Goal: Transaction & Acquisition: Purchase product/service

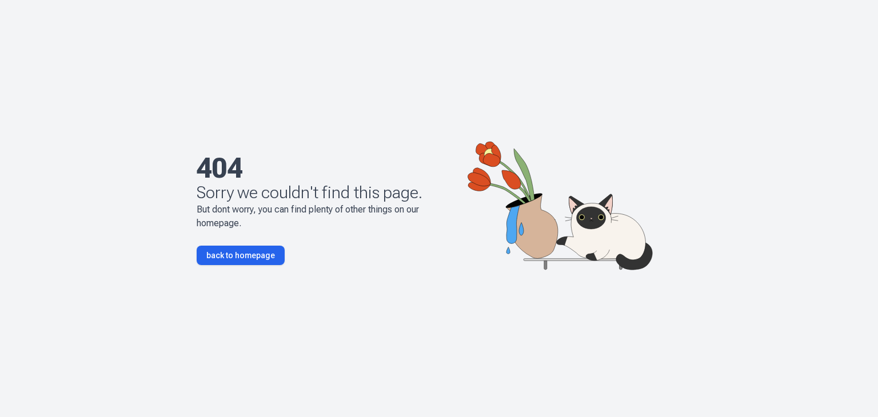
click at [218, 252] on link "back to homepage" at bounding box center [241, 255] width 88 height 19
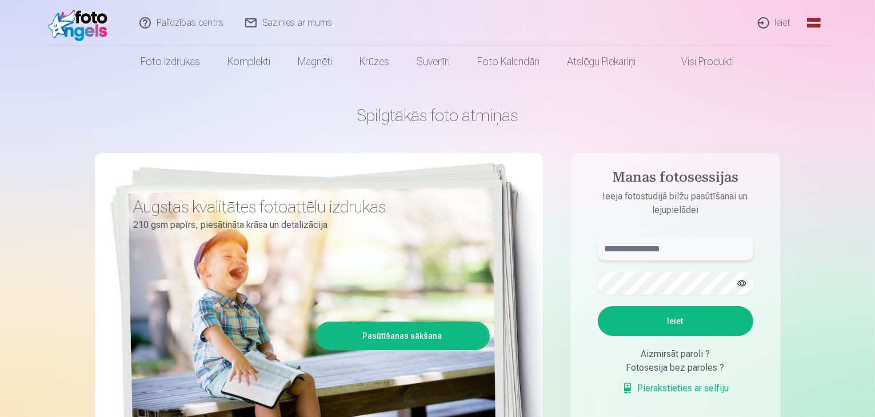
click at [689, 251] on input "text" at bounding box center [675, 249] width 155 height 23
click at [694, 255] on input "text" at bounding box center [675, 249] width 155 height 23
type input "******"
click at [739, 282] on button "button" at bounding box center [742, 284] width 22 height 22
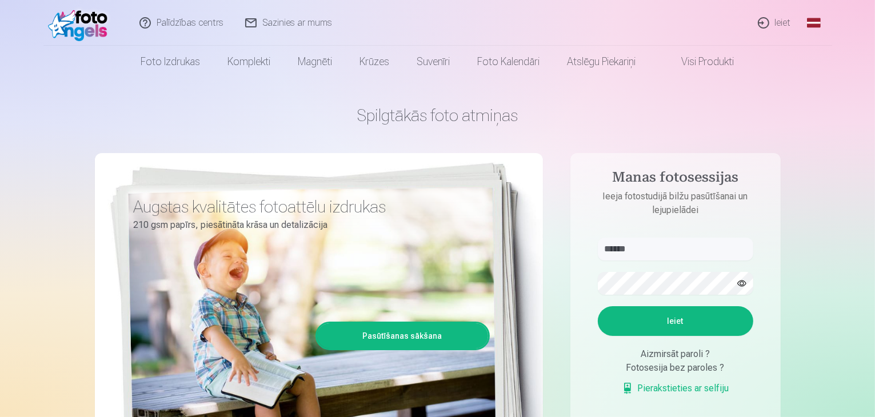
click at [739, 282] on button "button" at bounding box center [742, 284] width 22 height 22
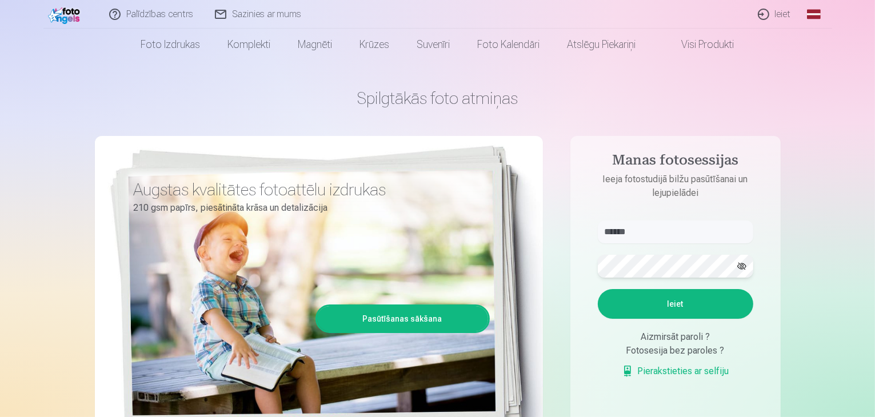
scroll to position [26, 0]
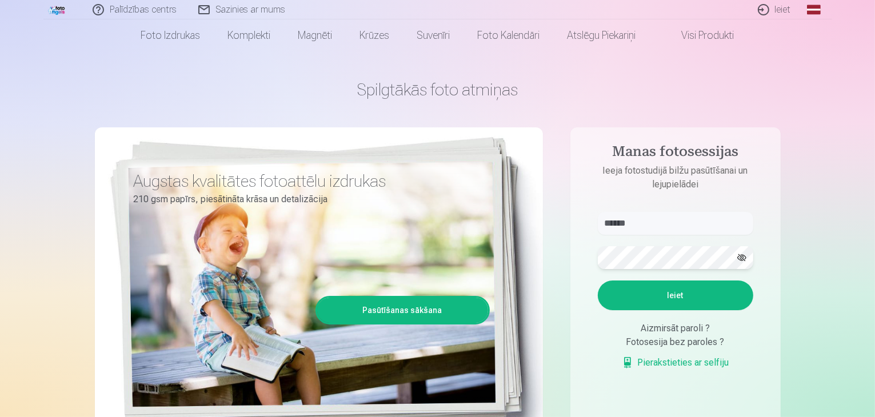
click at [598, 281] on button "Ieiet" at bounding box center [675, 296] width 155 height 30
click at [681, 366] on link "Pierakstieties ar selfiju" at bounding box center [675, 363] width 107 height 14
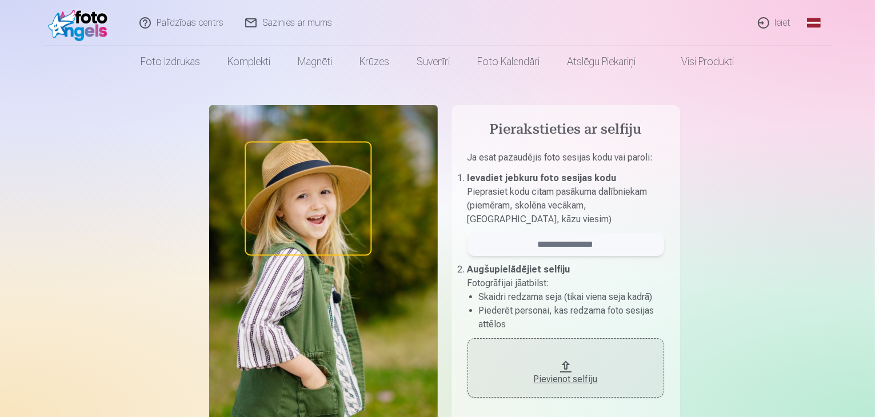
click at [563, 243] on input "email" at bounding box center [565, 244] width 197 height 23
type input "******"
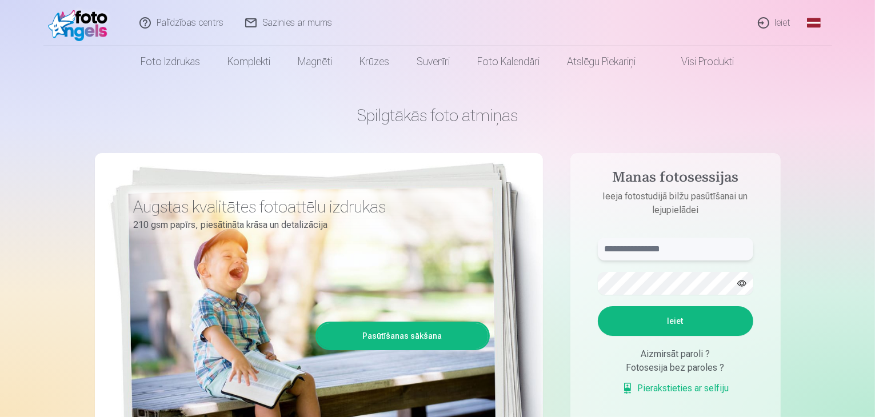
click at [651, 251] on input "text" at bounding box center [675, 249] width 155 height 23
click at [743, 286] on button "button" at bounding box center [742, 284] width 22 height 22
click at [690, 323] on button "Ieiet" at bounding box center [675, 321] width 155 height 30
click at [677, 254] on input "******" at bounding box center [675, 249] width 155 height 23
type input "**********"
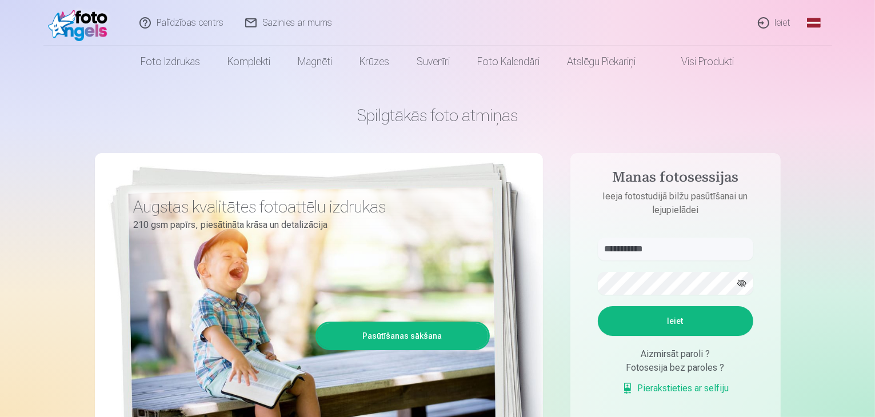
click at [672, 324] on button "Ieiet" at bounding box center [675, 321] width 155 height 30
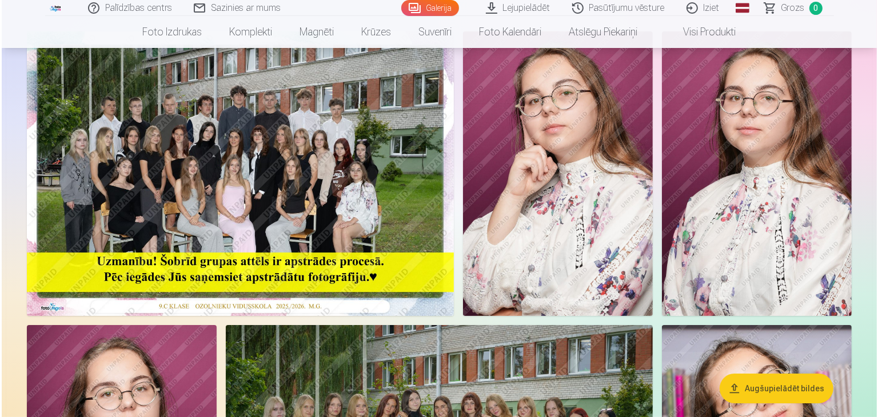
scroll to position [129, 0]
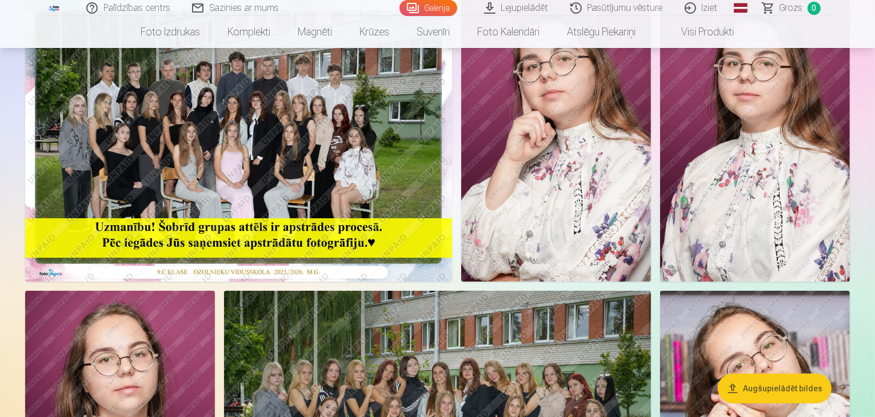
click at [355, 259] on img at bounding box center [238, 139] width 427 height 285
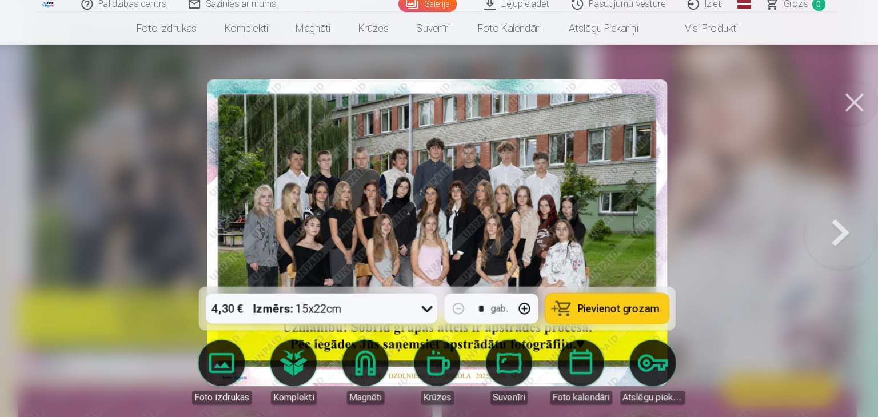
scroll to position [128, 0]
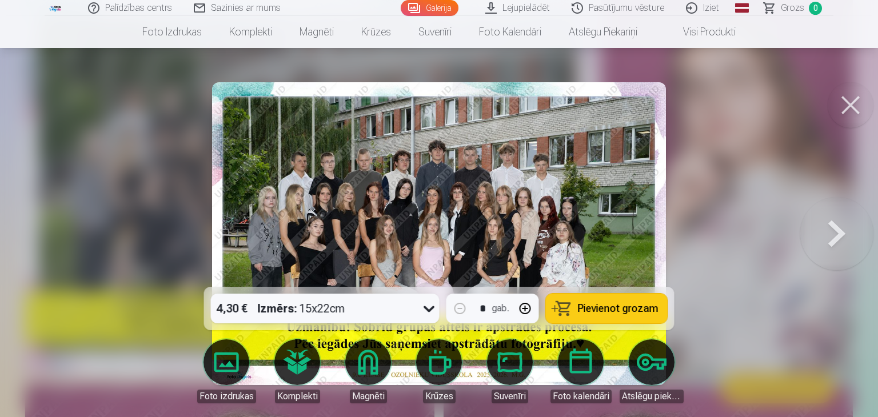
click at [731, 170] on div at bounding box center [439, 208] width 878 height 417
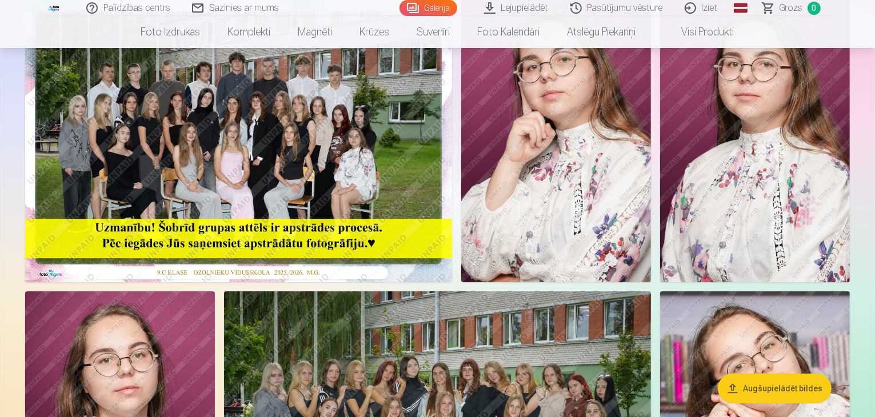
click at [651, 143] on img at bounding box center [556, 140] width 190 height 285
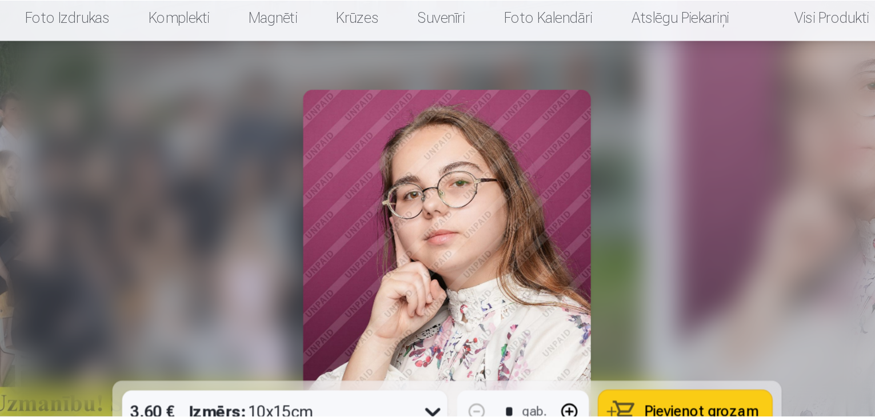
scroll to position [128, 0]
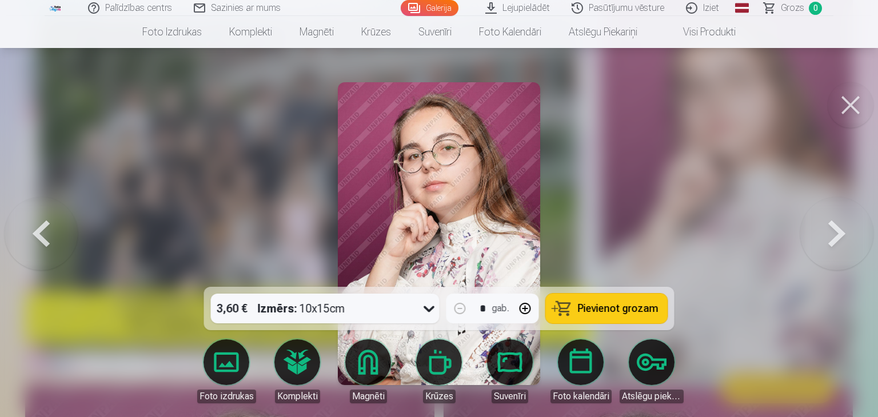
click at [546, 190] on div at bounding box center [439, 208] width 878 height 417
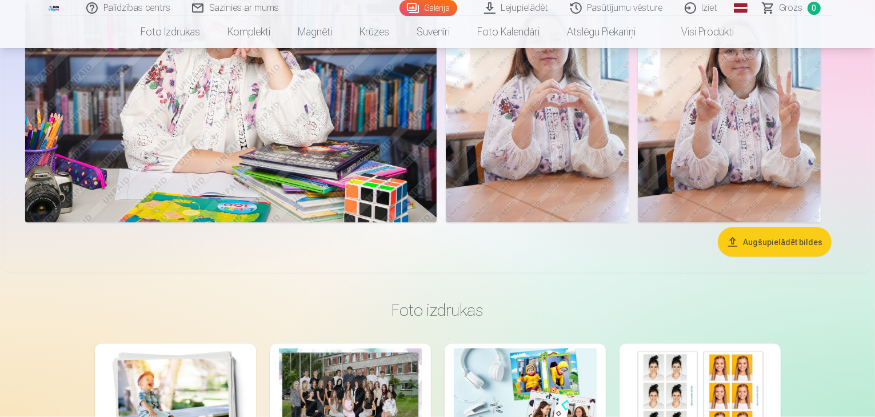
scroll to position [1899, 0]
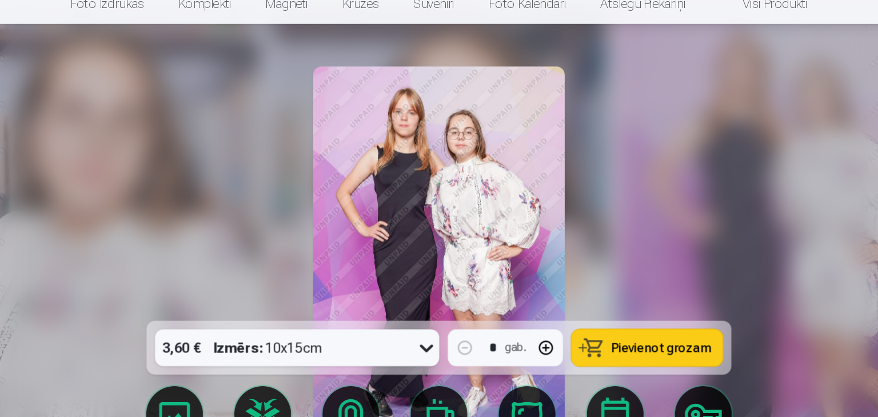
scroll to position [1904, 0]
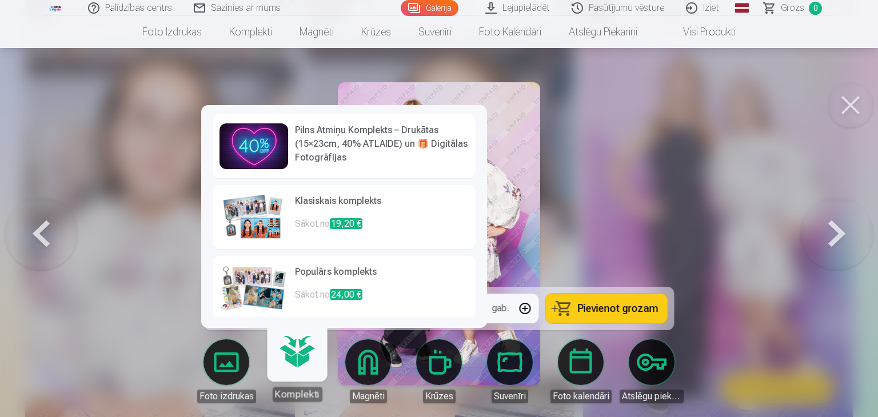
click at [263, 227] on img at bounding box center [253, 217] width 69 height 46
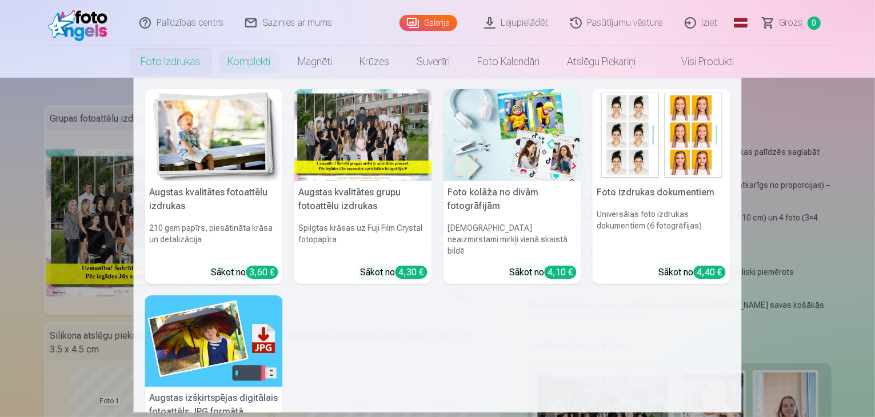
click at [800, 138] on nav "Augstas kvalitātes fotoattēlu izdrukas 210 gsm papīrs, piesātināta krāsa un det…" at bounding box center [437, 245] width 875 height 335
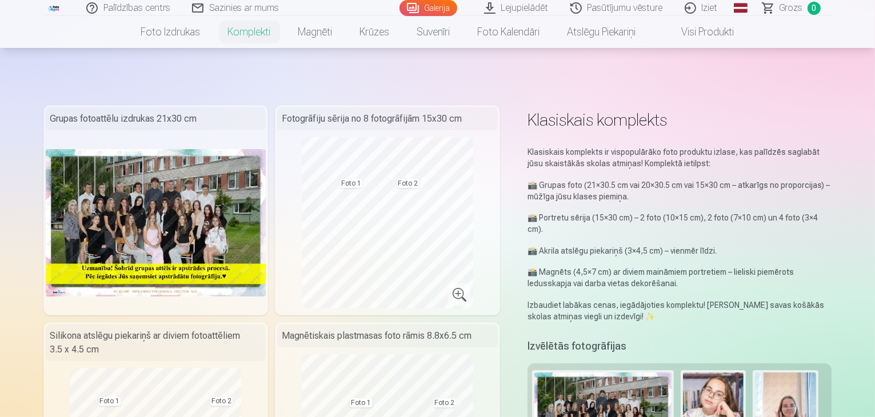
scroll to position [1904, 0]
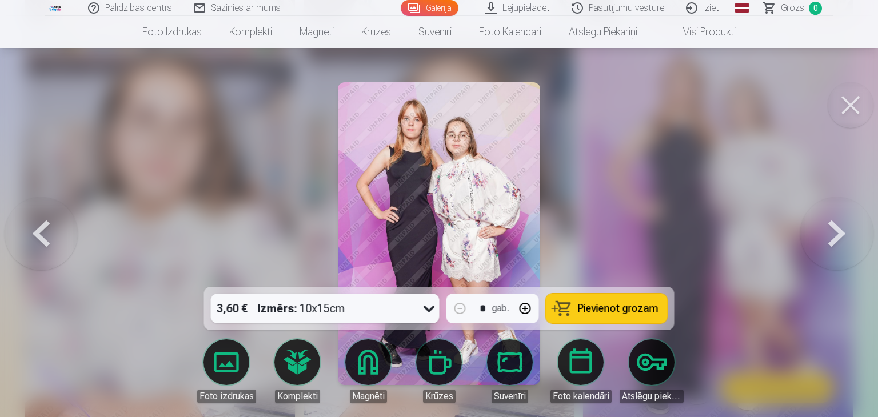
click at [602, 234] on div at bounding box center [439, 208] width 878 height 417
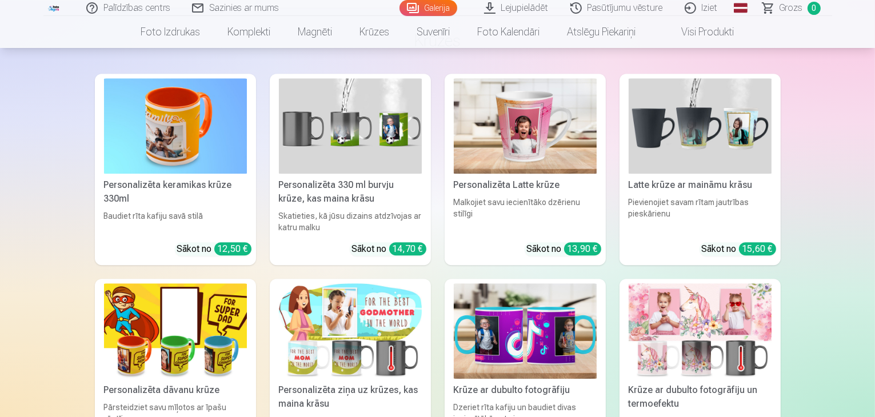
scroll to position [3456, 0]
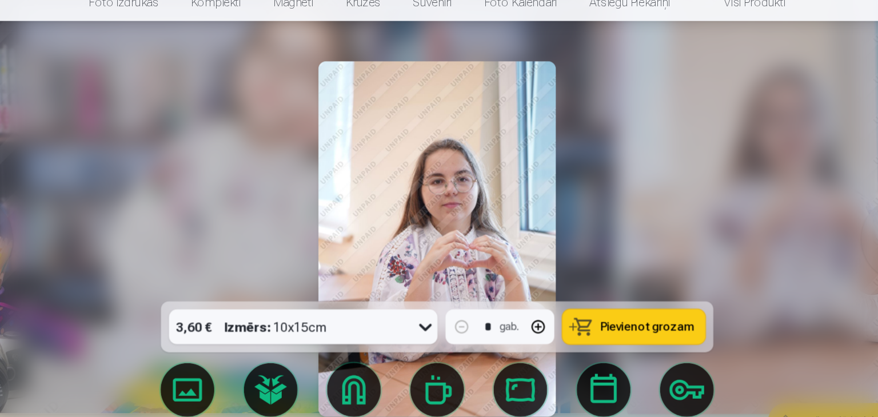
scroll to position [3467, 0]
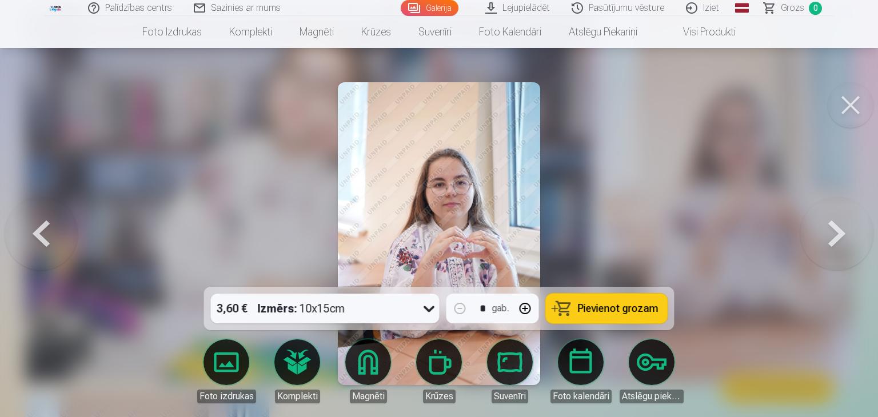
click at [575, 180] on div at bounding box center [439, 208] width 878 height 417
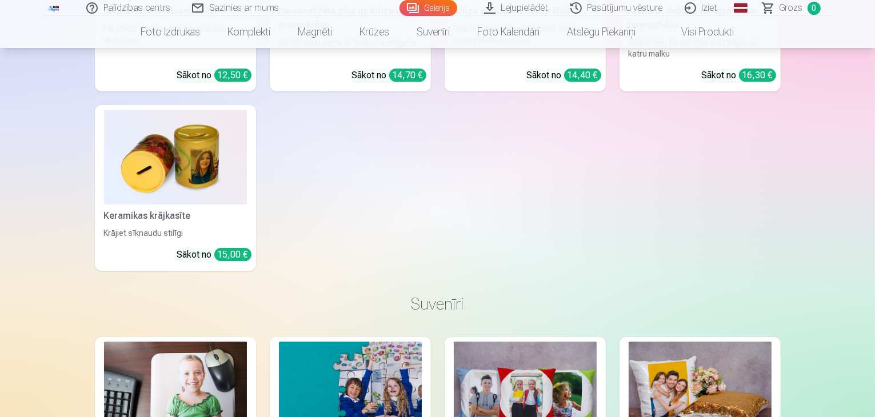
scroll to position [3748, 0]
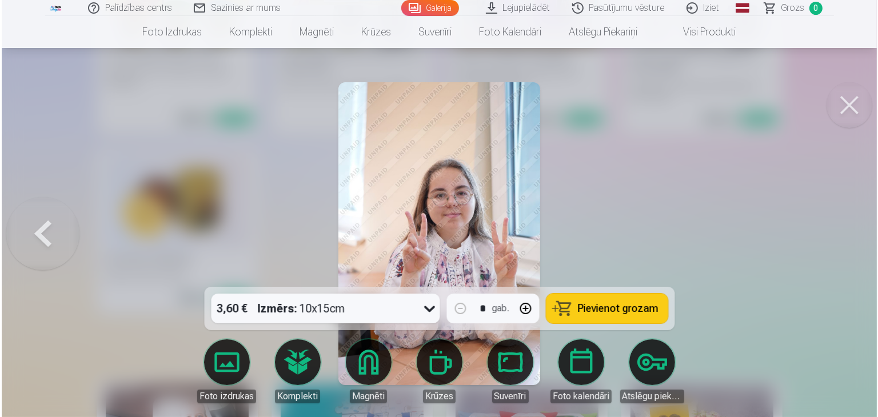
scroll to position [3759, 0]
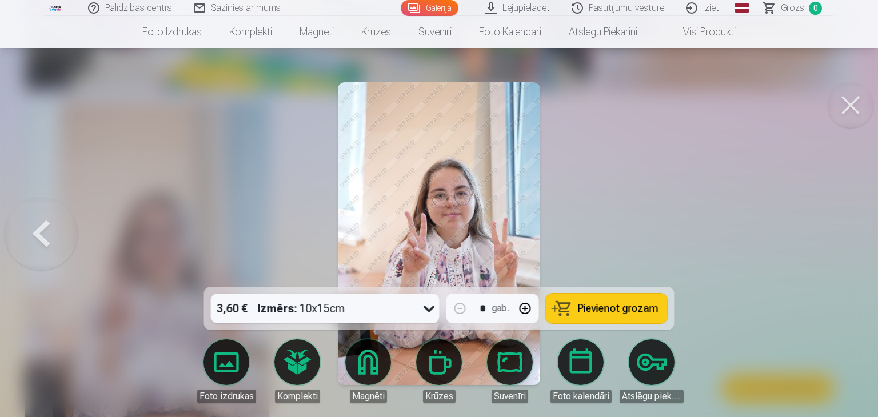
click at [678, 167] on div at bounding box center [439, 208] width 878 height 417
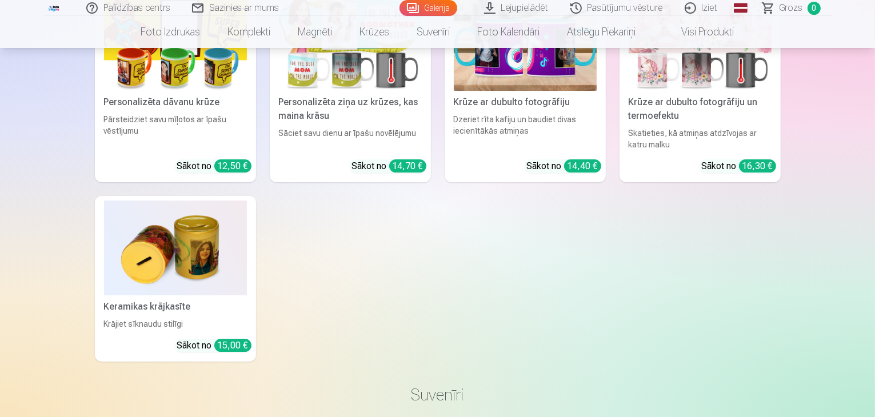
scroll to position [3723, 0]
